Goal: Transaction & Acquisition: Purchase product/service

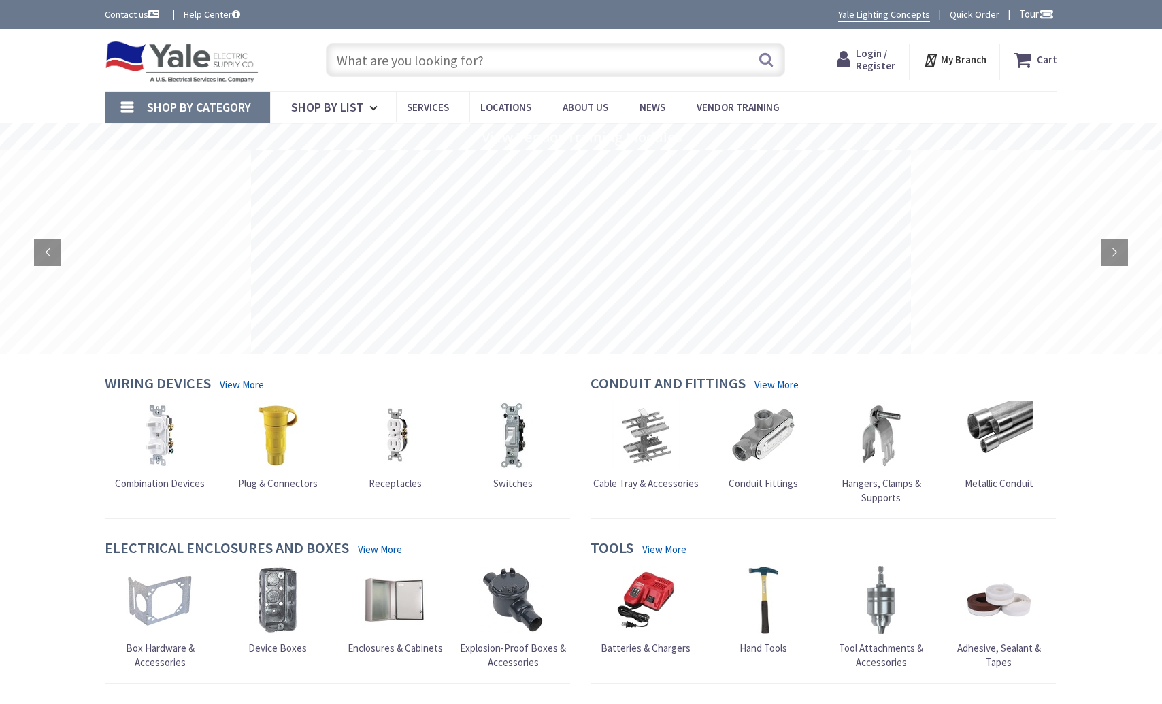
click at [856, 58] on icon at bounding box center [846, 60] width 19 height 24
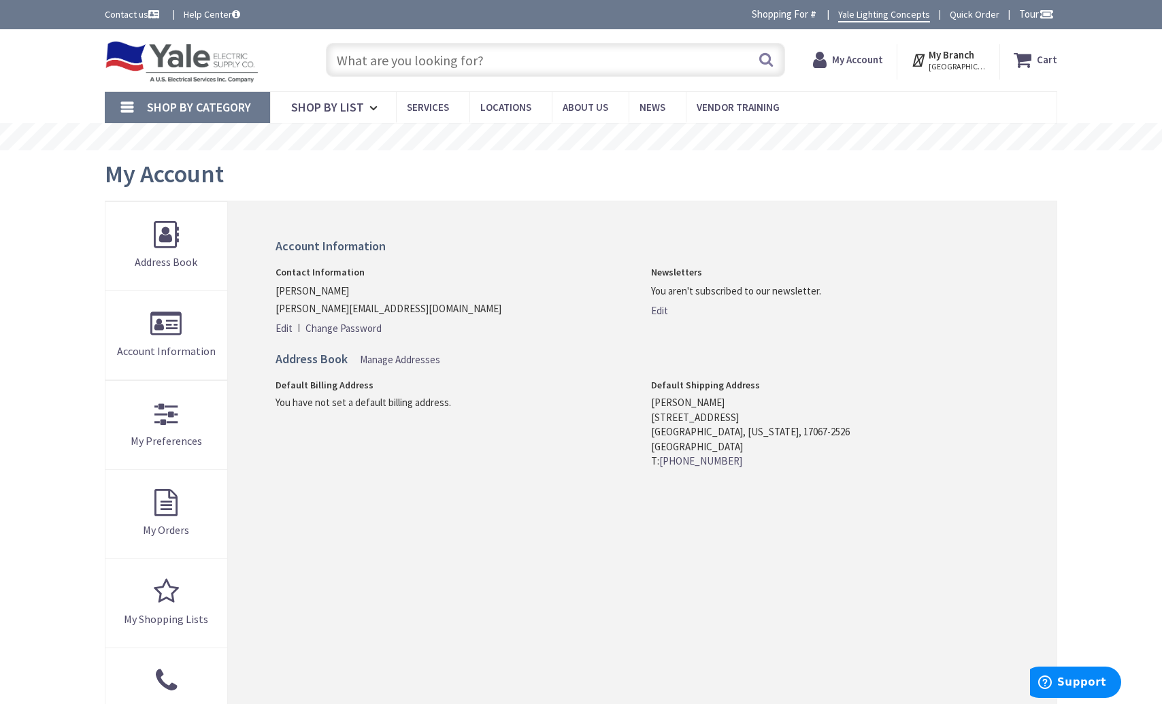
click at [446, 65] on input "text" at bounding box center [555, 60] width 459 height 34
paste input "HS5F10As"
type input "HS5F10As"
